Goal: Task Accomplishment & Management: Manage account settings

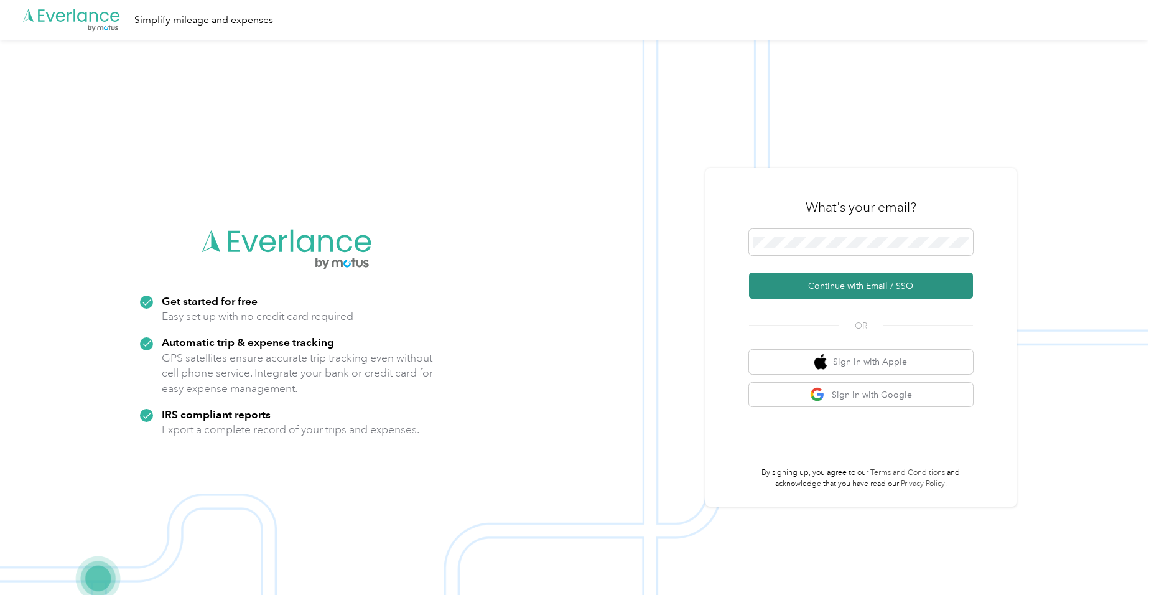
click at [834, 286] on button "Continue with Email / SSO" at bounding box center [861, 285] width 224 height 26
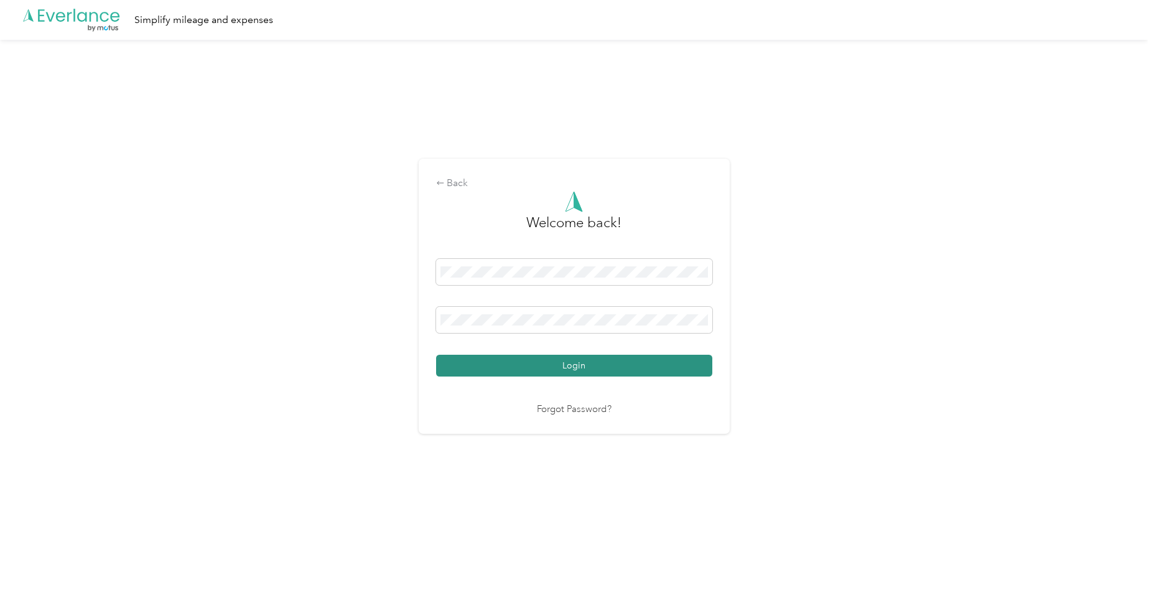
click at [575, 365] on button "Login" at bounding box center [574, 366] width 276 height 22
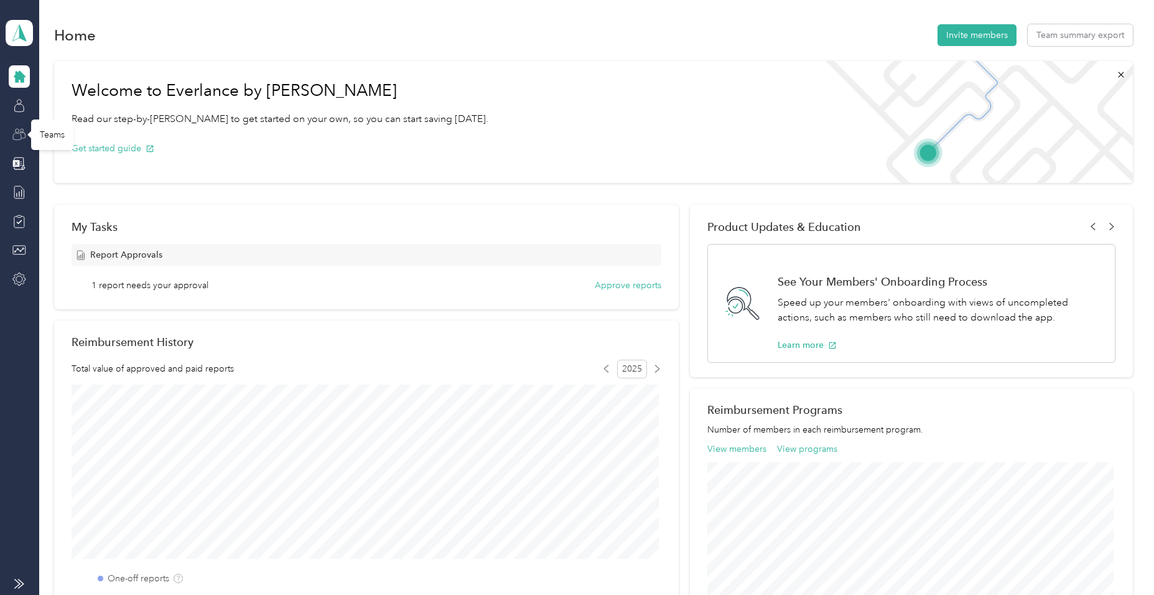
click at [19, 138] on icon at bounding box center [19, 135] width 14 height 14
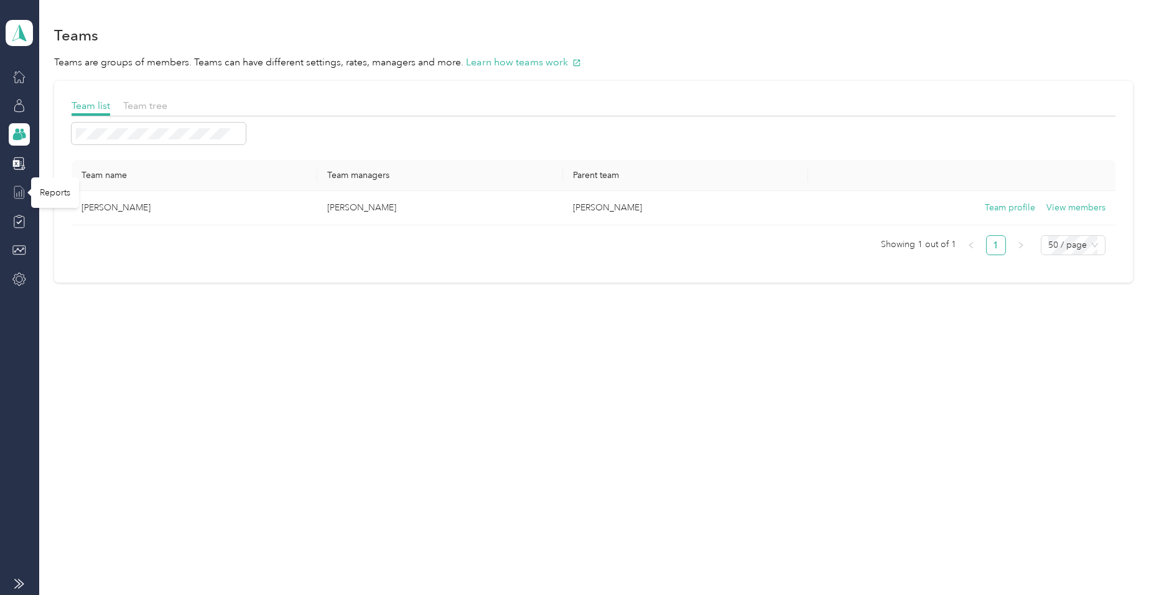
click at [17, 191] on icon at bounding box center [19, 192] width 14 height 14
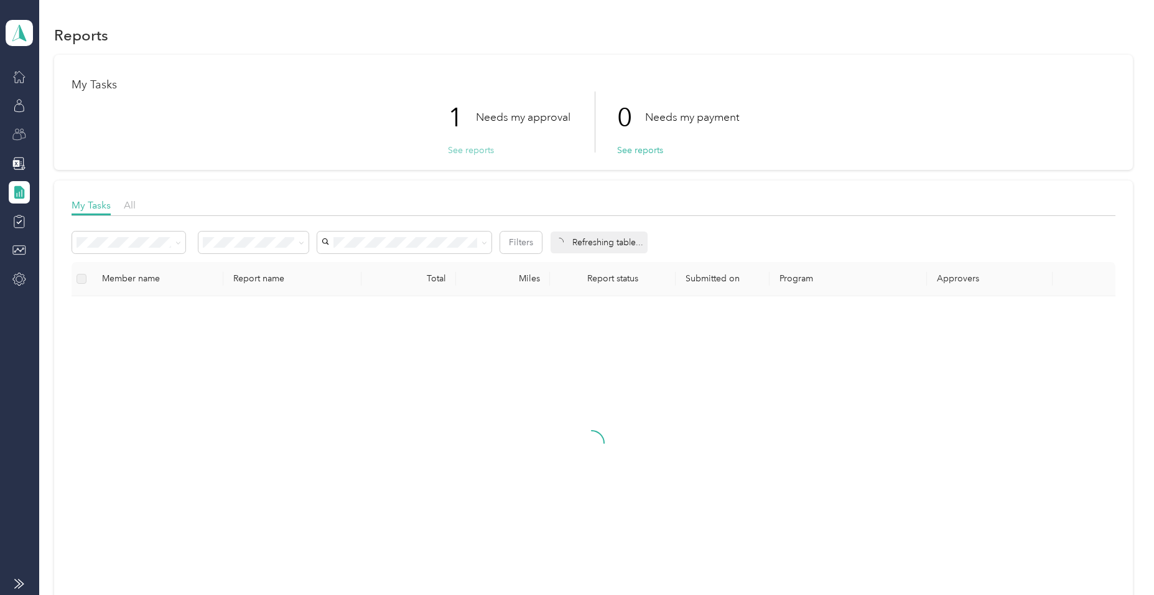
click at [458, 151] on button "See reports" at bounding box center [471, 150] width 46 height 13
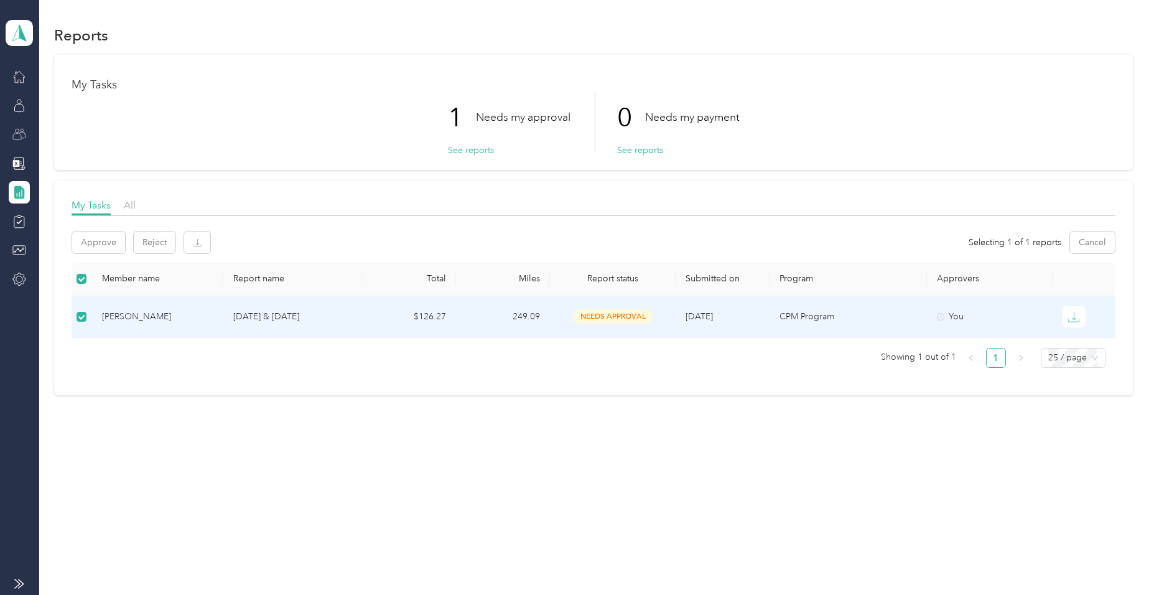
click at [126, 318] on div "[PERSON_NAME]" at bounding box center [158, 317] width 112 height 14
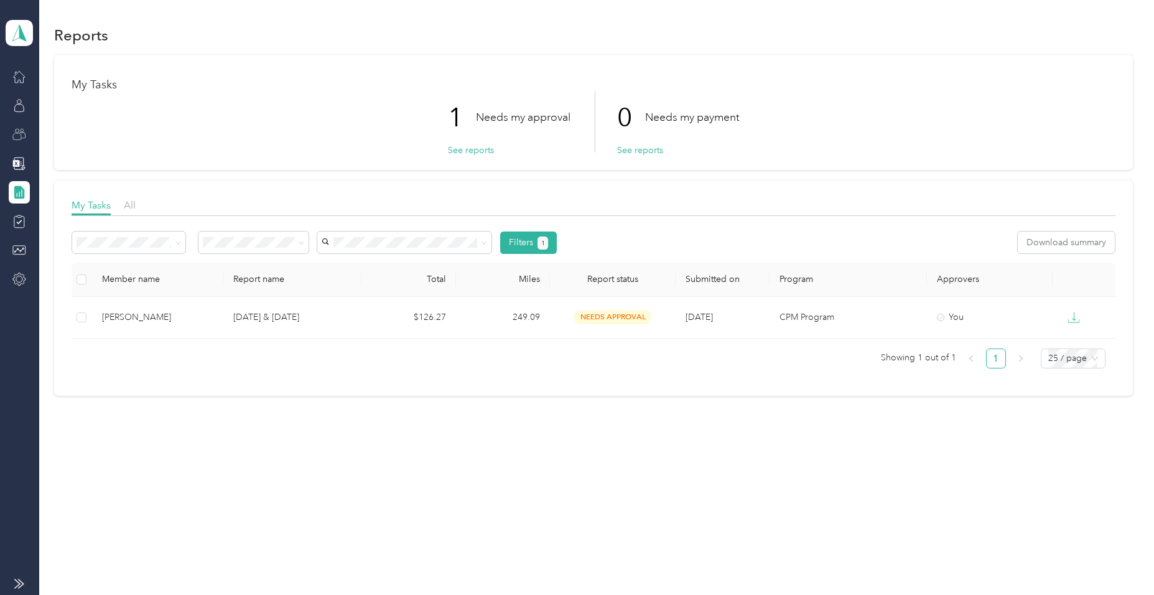
click at [175, 414] on div "Reports My Tasks 1 Needs my approval See reports 0 Needs my payment See reports…" at bounding box center [593, 231] width 1109 height 463
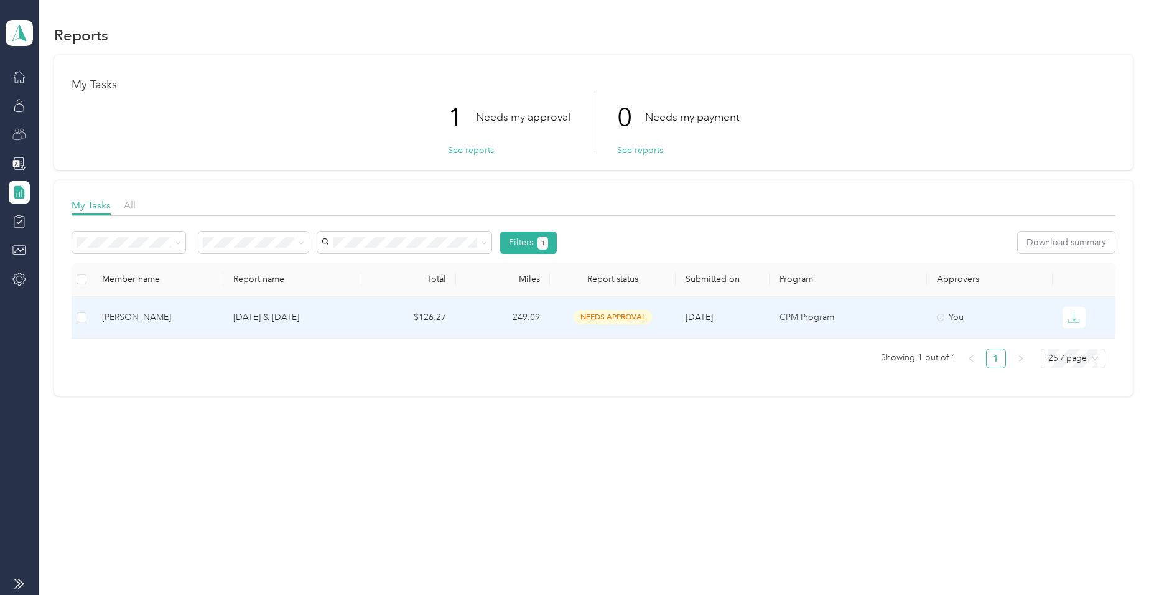
click at [112, 315] on div "[PERSON_NAME]" at bounding box center [158, 317] width 112 height 14
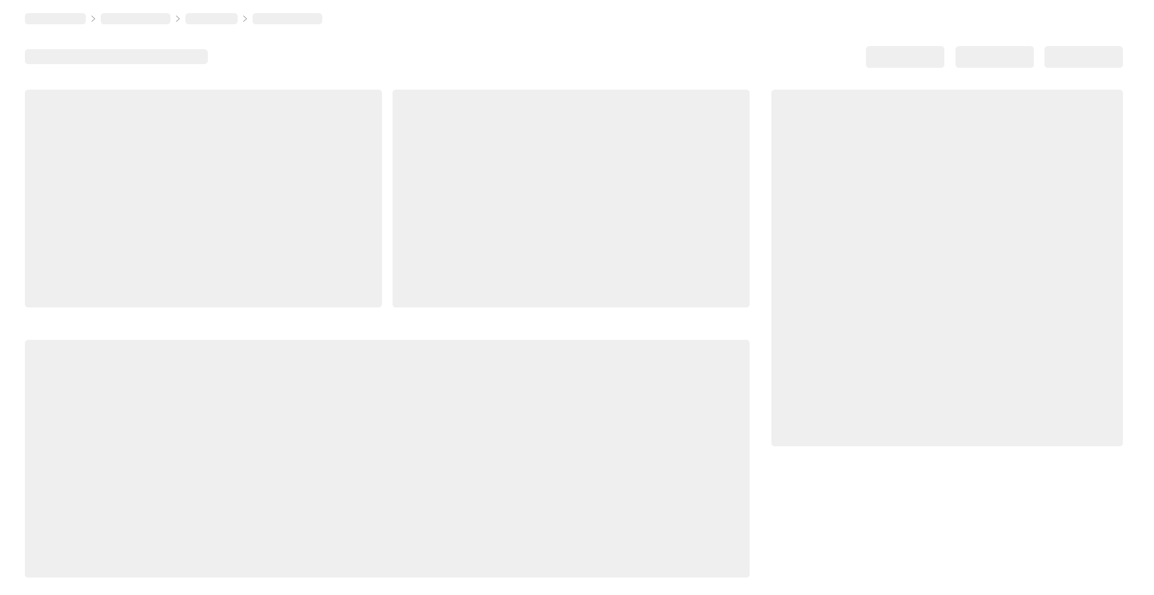
click at [112, 315] on div at bounding box center [387, 334] width 725 height 488
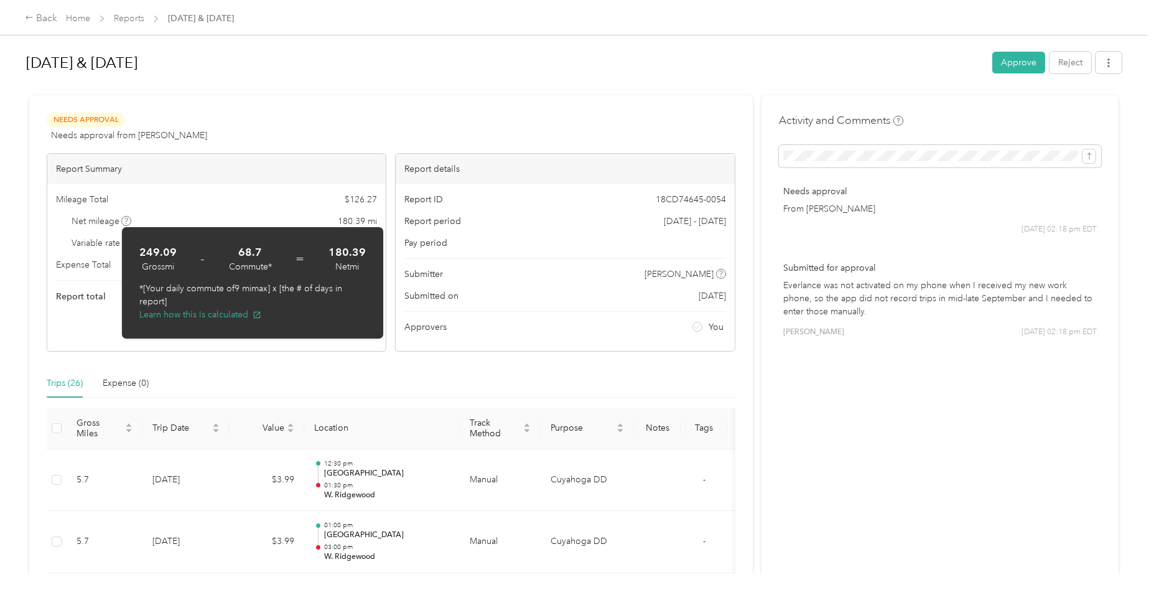
click at [141, 200] on div "Mileage Total $ 126.27" at bounding box center [216, 199] width 321 height 13
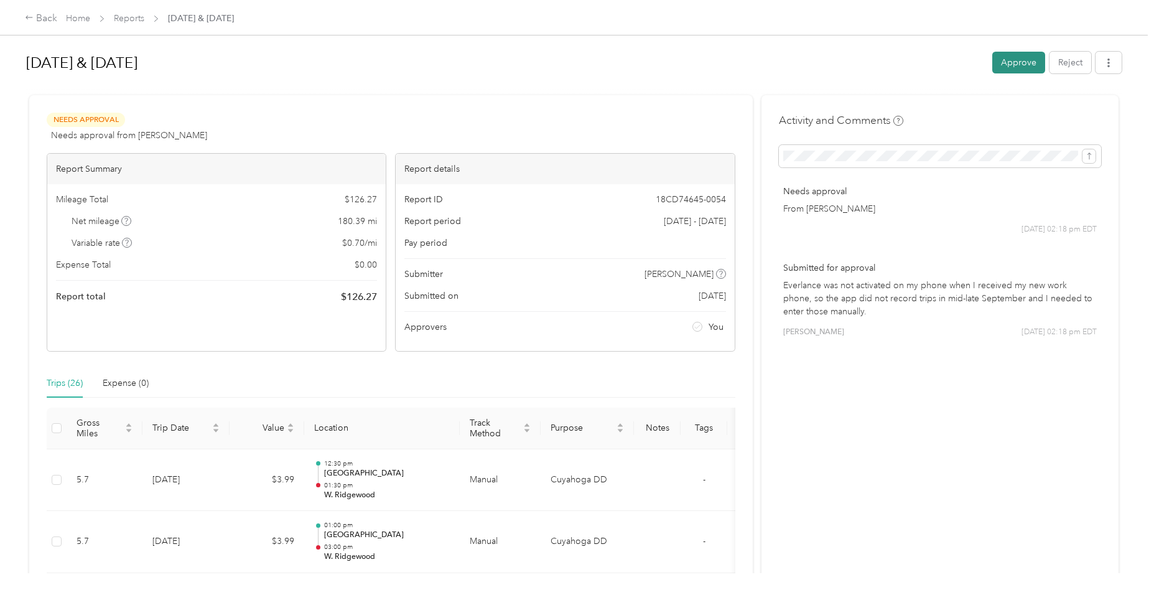
click at [1004, 65] on button "Approve" at bounding box center [1018, 63] width 53 height 22
